Goal: Task Accomplishment & Management: Use online tool/utility

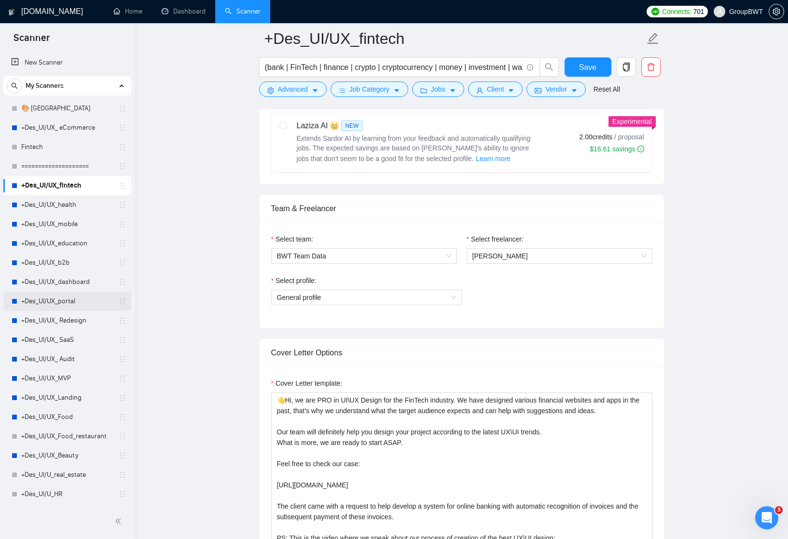
scroll to position [399, 0]
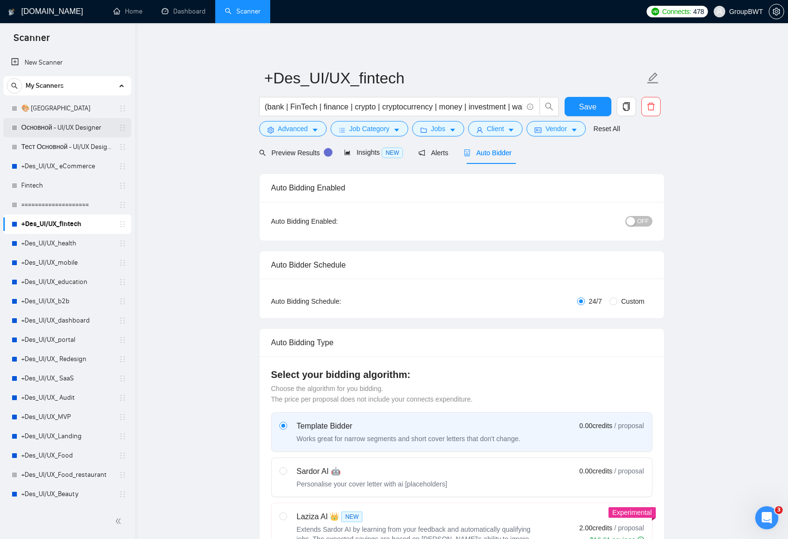
click at [67, 125] on link "Основной - UI/UX Designer" at bounding box center [67, 127] width 92 height 19
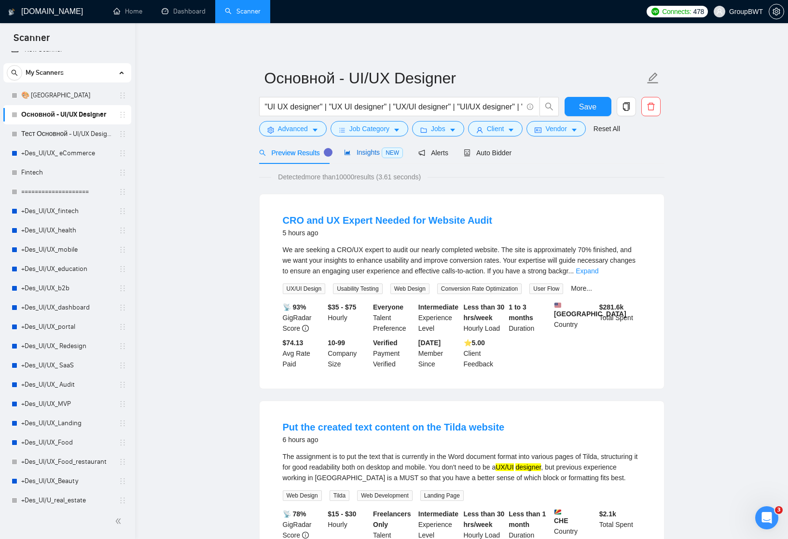
click at [362, 152] on span "Insights NEW" at bounding box center [373, 153] width 59 height 8
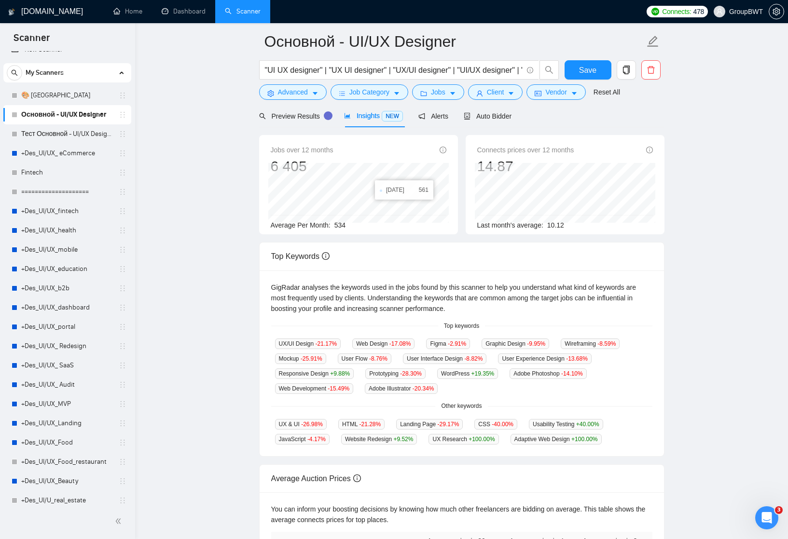
scroll to position [43, 0]
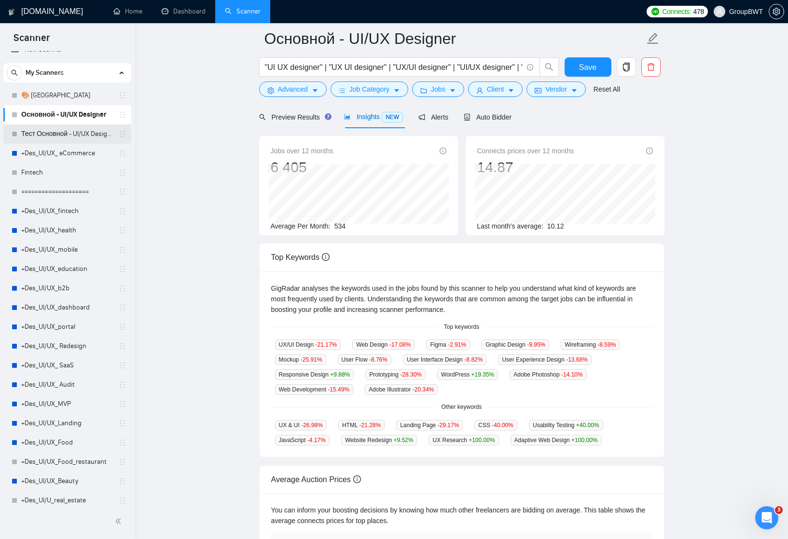
click at [55, 136] on link "Тест Основной - UI/UX Designer" at bounding box center [67, 133] width 92 height 19
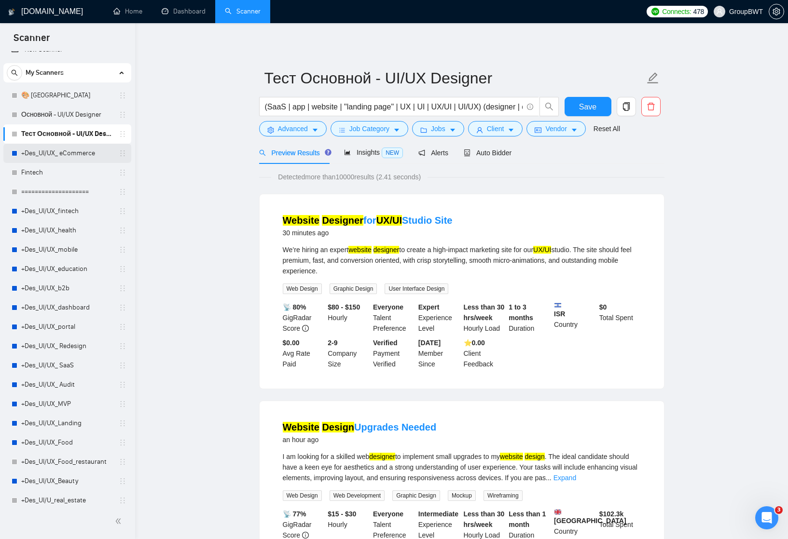
click at [62, 154] on link "+Des_UI/UX_ eCommerce" at bounding box center [67, 153] width 92 height 19
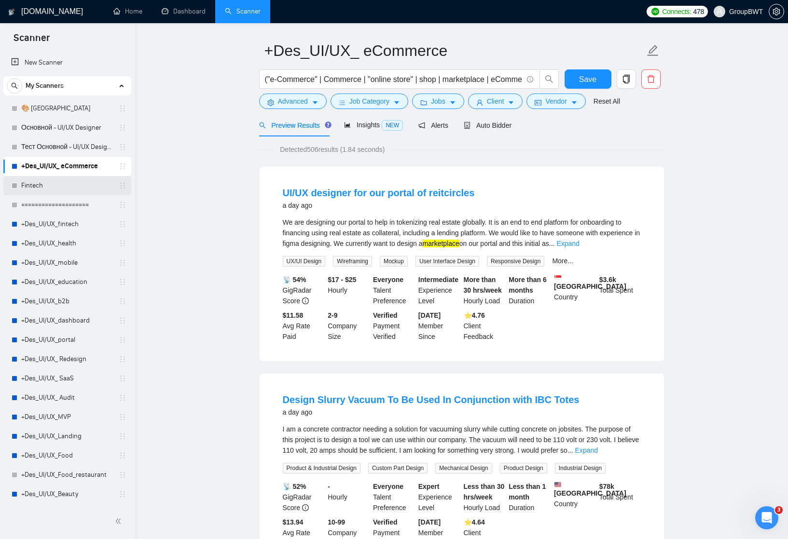
click at [53, 185] on link "Fintech" at bounding box center [67, 185] width 92 height 19
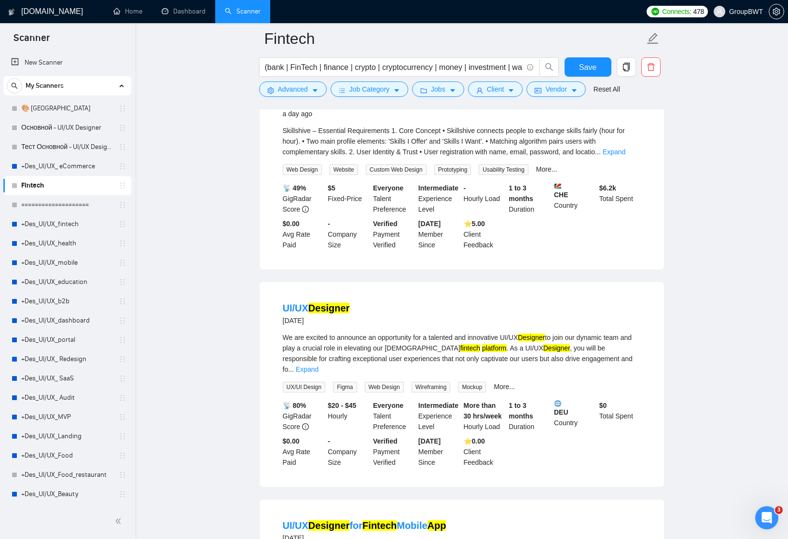
scroll to position [133, 0]
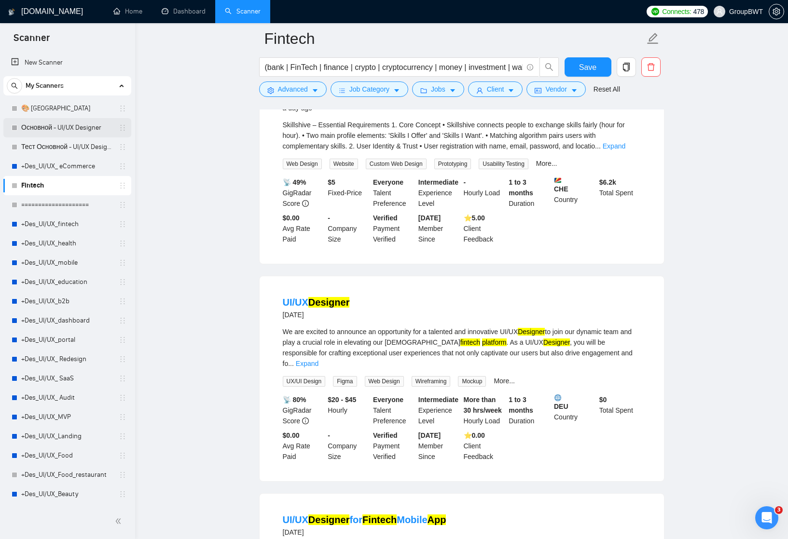
click at [57, 128] on link "Основной - UI/UX Designer" at bounding box center [67, 127] width 92 height 19
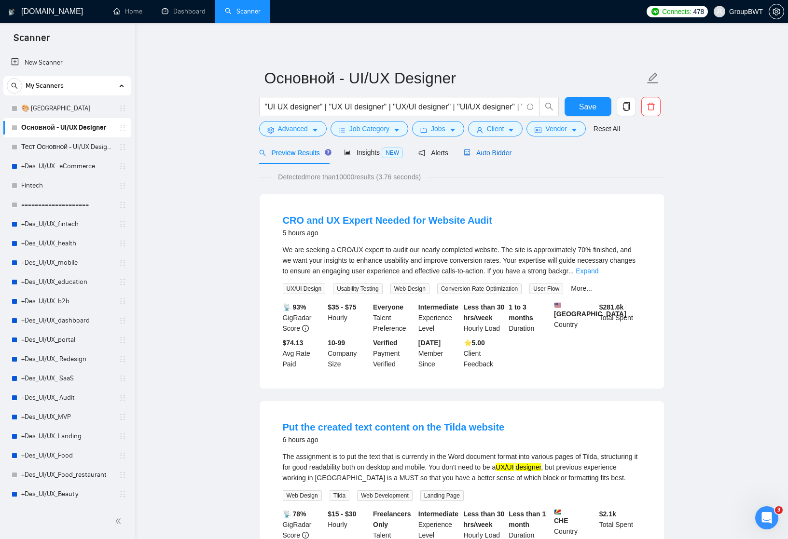
click at [500, 153] on span "Auto Bidder" at bounding box center [488, 153] width 48 height 8
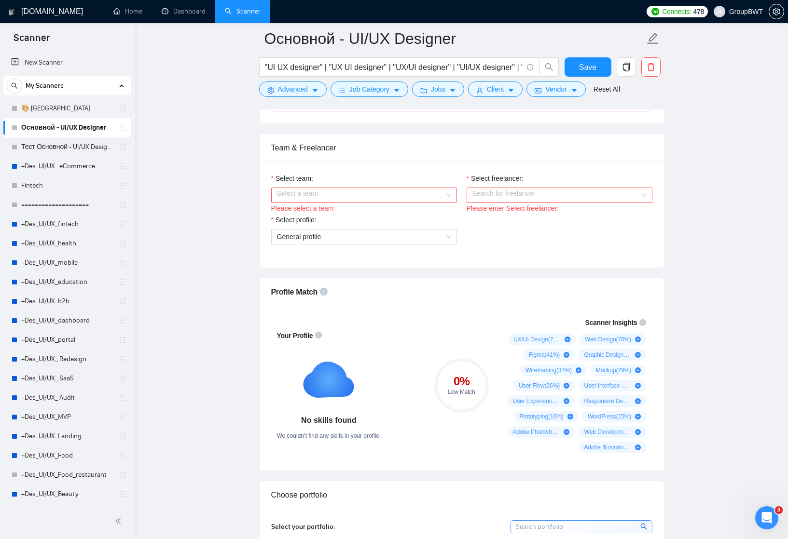
scroll to position [485, 0]
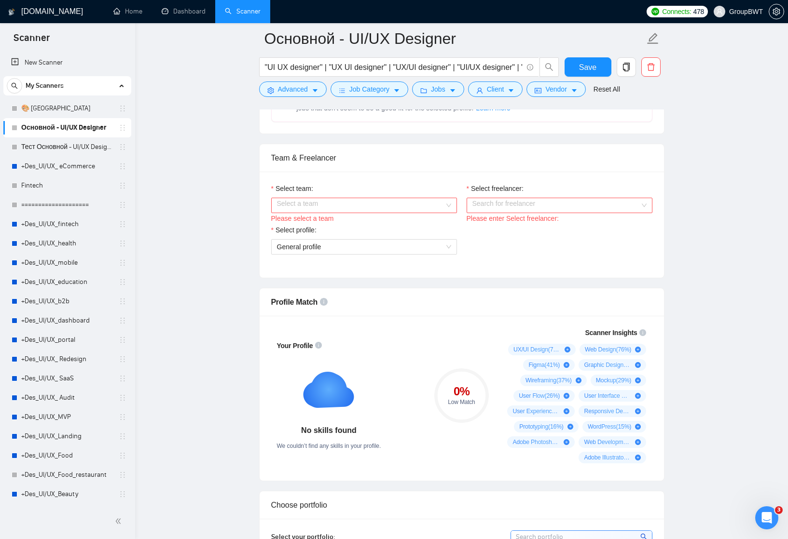
click at [446, 212] on div "Select a team" at bounding box center [364, 205] width 186 height 15
click at [407, 233] on div "BWT Team Data" at bounding box center [363, 235] width 174 height 11
click at [514, 211] on input "Select freelancer:" at bounding box center [555, 205] width 167 height 14
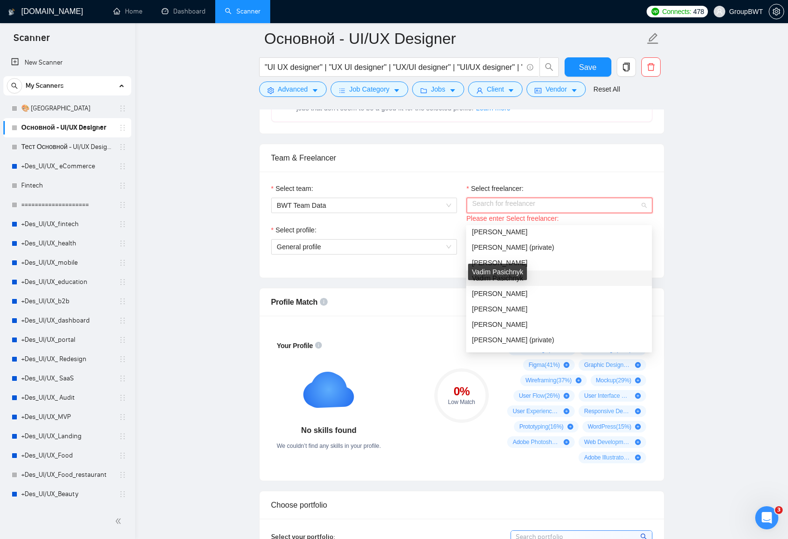
scroll to position [19, 0]
click at [493, 309] on span "[PERSON_NAME]" at bounding box center [499, 309] width 55 height 8
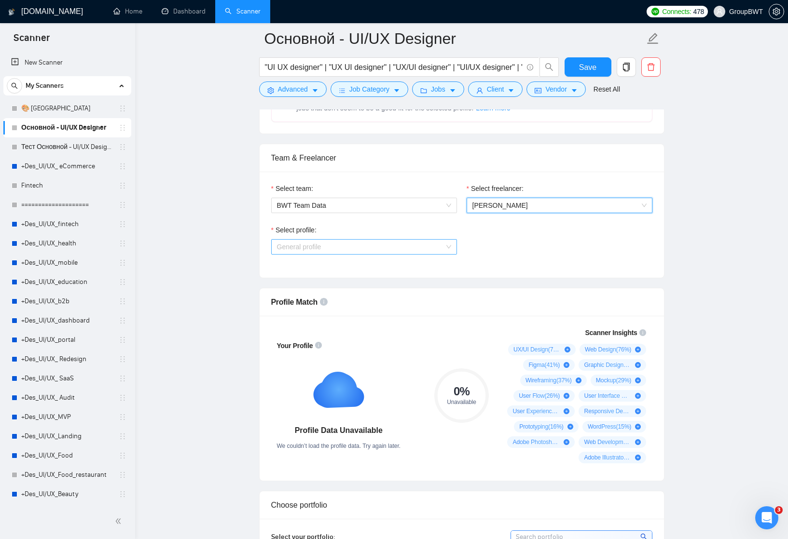
click at [452, 255] on div "General profile" at bounding box center [364, 246] width 186 height 15
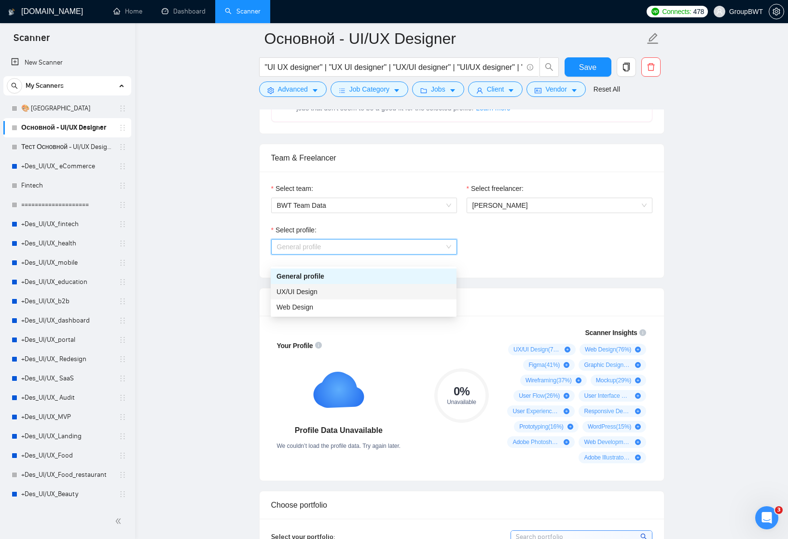
click at [315, 290] on span "UX/UI Design" at bounding box center [296, 292] width 41 height 8
click at [451, 254] on span "UX/UI Design" at bounding box center [364, 247] width 174 height 14
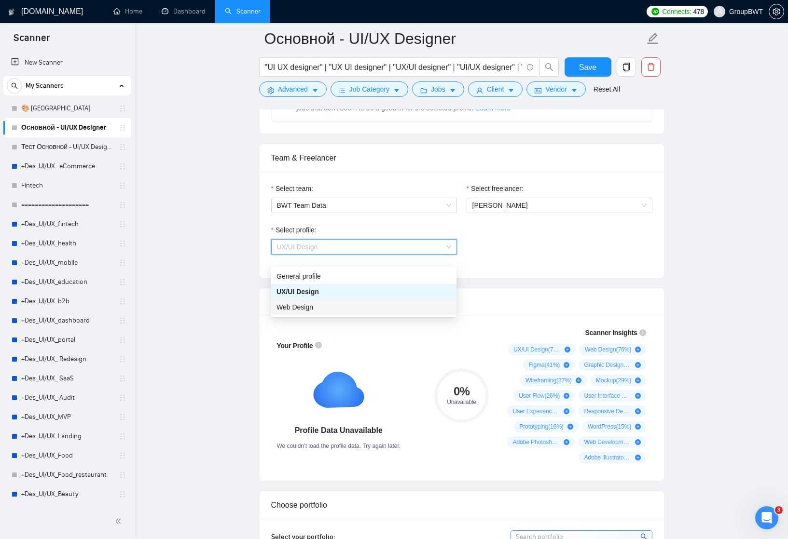
click at [404, 305] on div "Web Design" at bounding box center [363, 307] width 174 height 11
